Goal: Find specific page/section: Find specific page/section

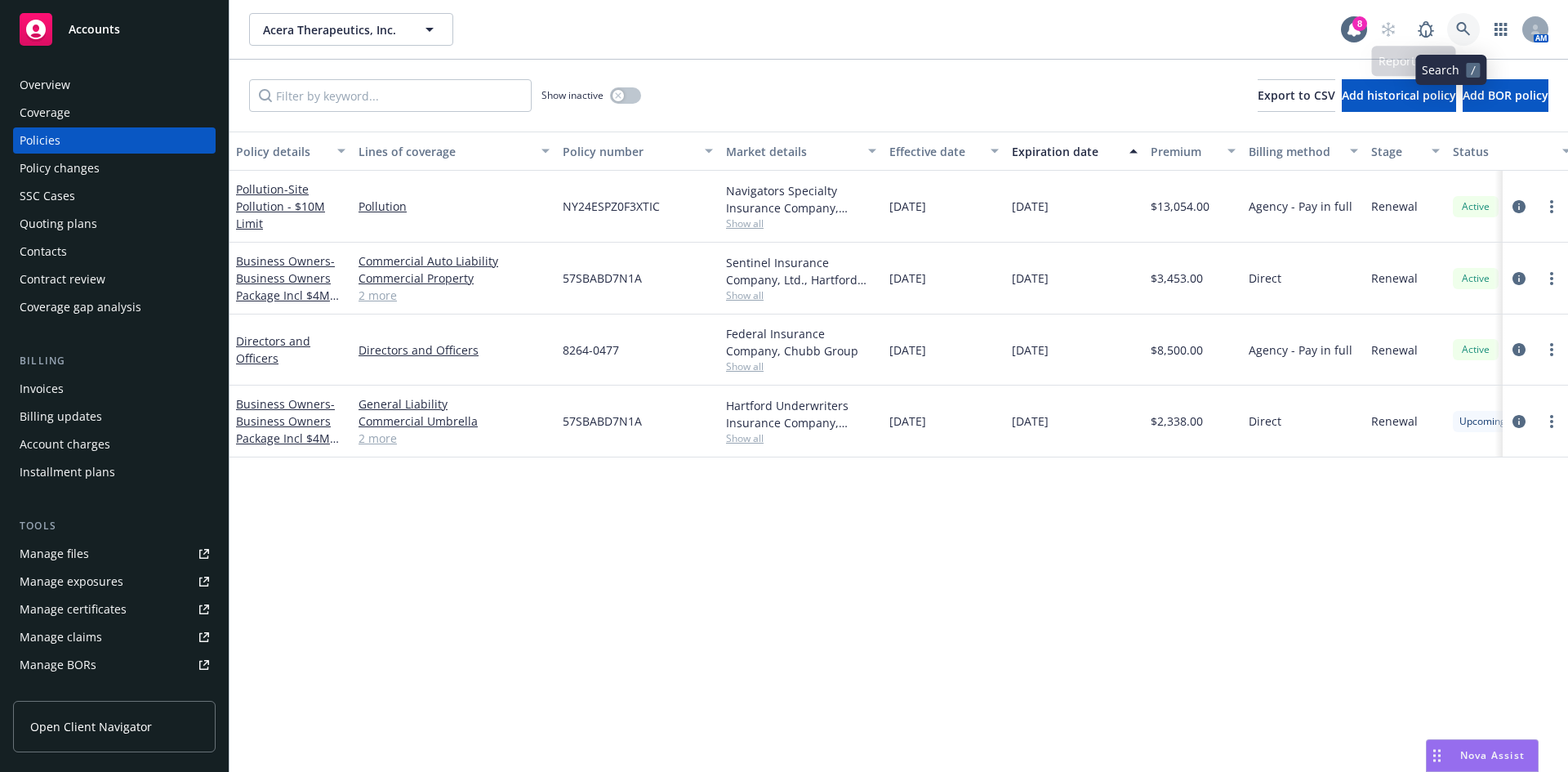
click at [1455, 19] on link at bounding box center [1464, 29] width 33 height 33
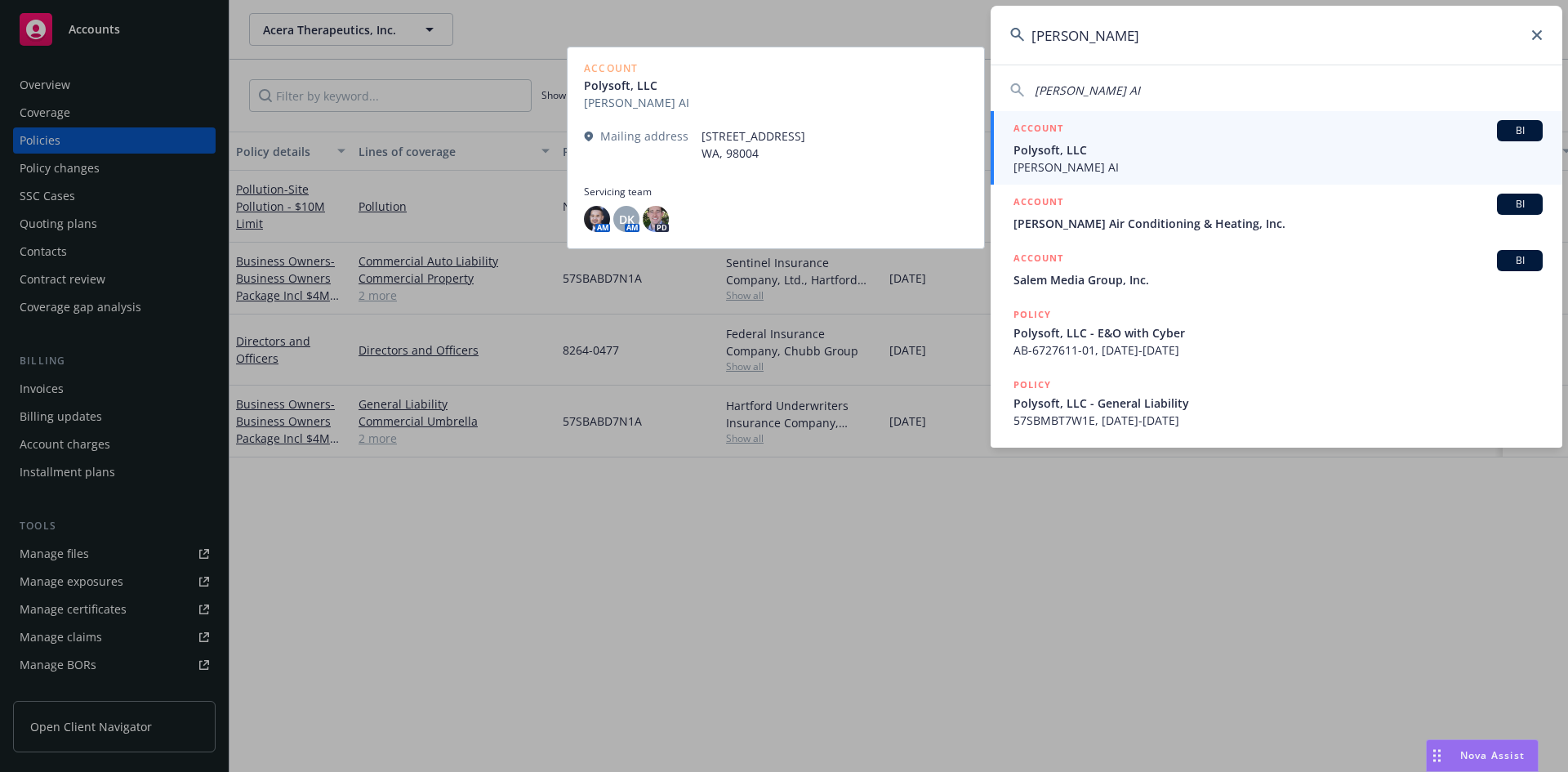
type input "[PERSON_NAME]"
click at [1209, 147] on span "Polysoft, LLC" at bounding box center [1278, 150] width 530 height 17
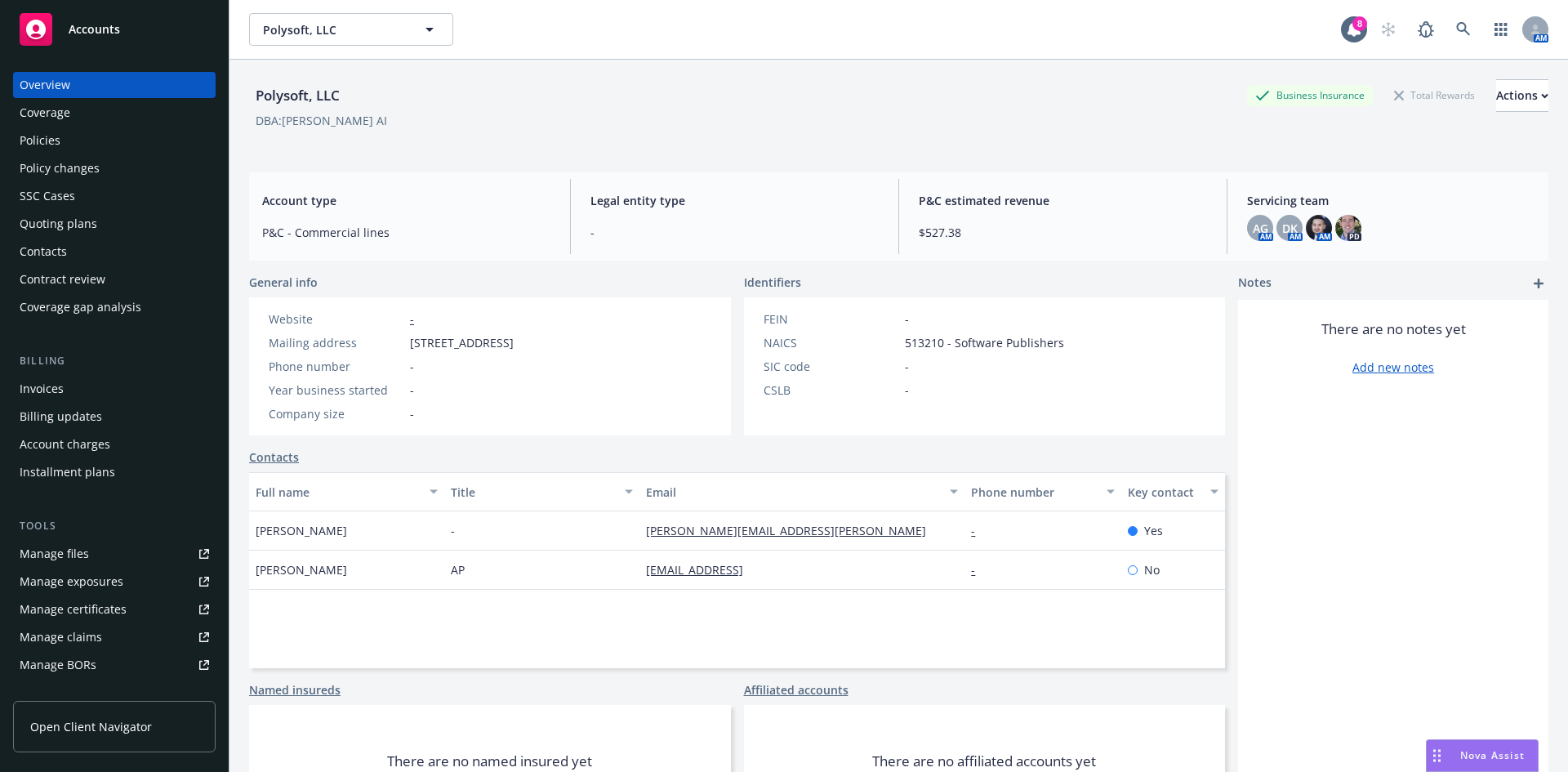
click at [96, 150] on div "Policies" at bounding box center [114, 140] width 190 height 26
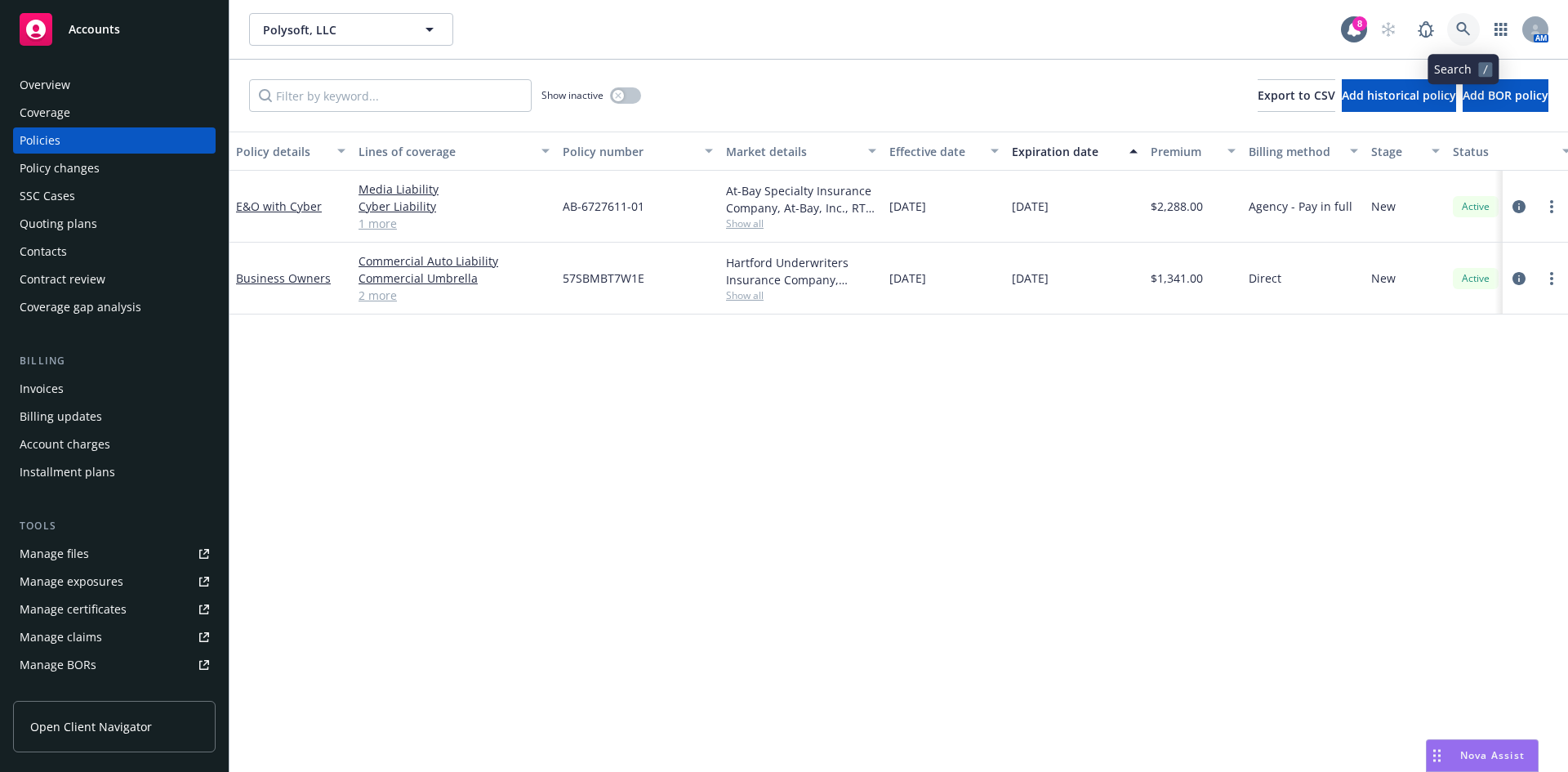
click at [1454, 25] on link at bounding box center [1464, 29] width 33 height 33
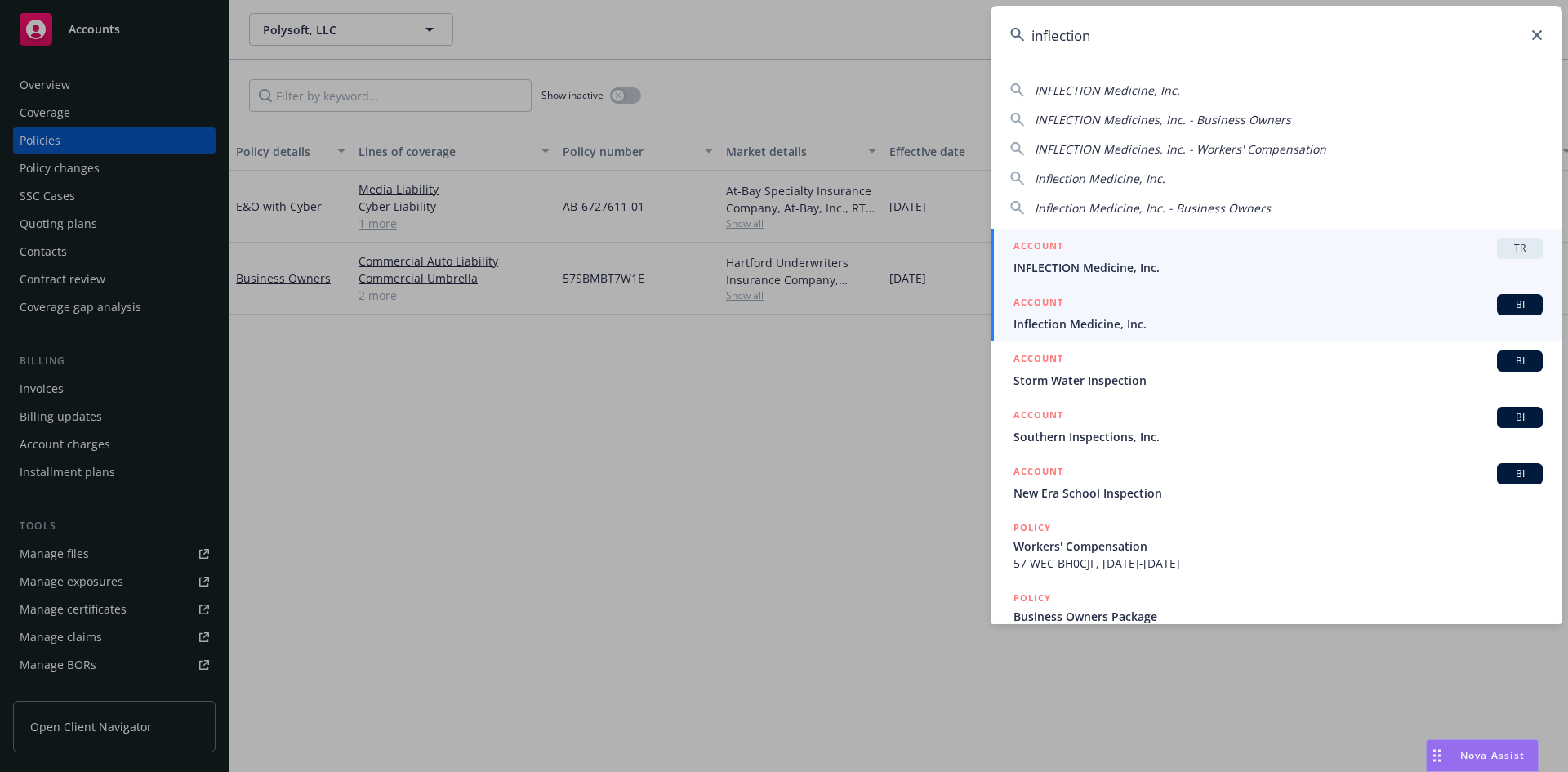
type input "inflection"
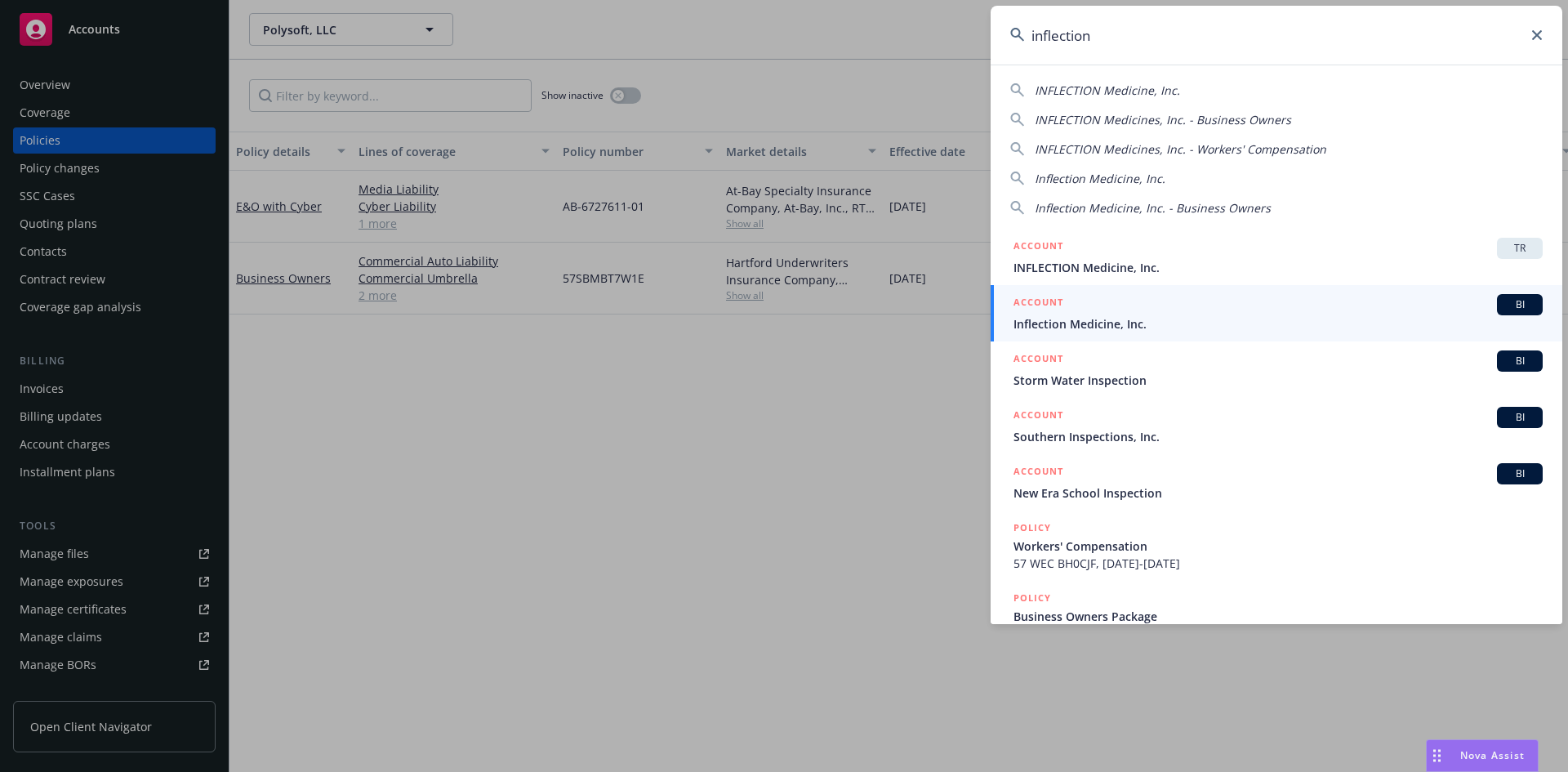
click at [1186, 317] on span "Inflection Medicine, Inc." at bounding box center [1278, 324] width 530 height 17
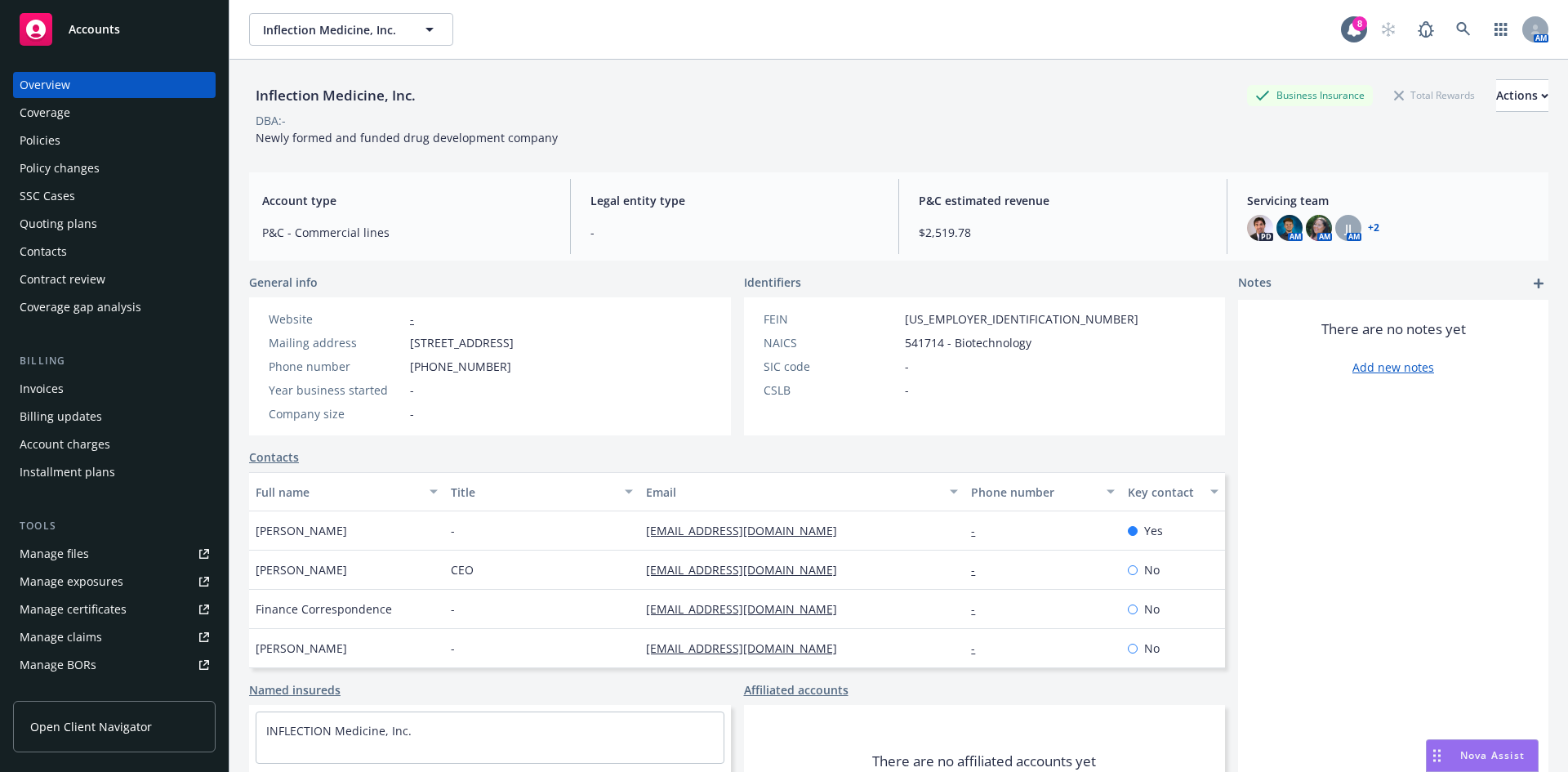
click at [93, 145] on div "Policies" at bounding box center [114, 140] width 190 height 26
